Goal: Check status: Check status

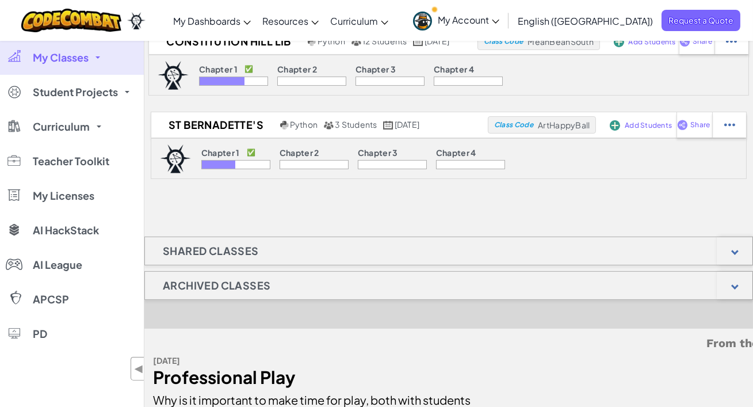
scroll to position [500, 0]
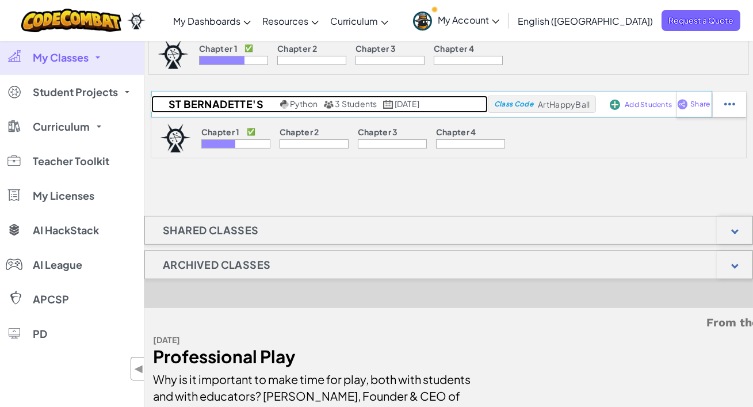
click at [191, 104] on h2 "St Bernadette's" at bounding box center [214, 103] width 126 height 17
